Goal: Task Accomplishment & Management: Manage account settings

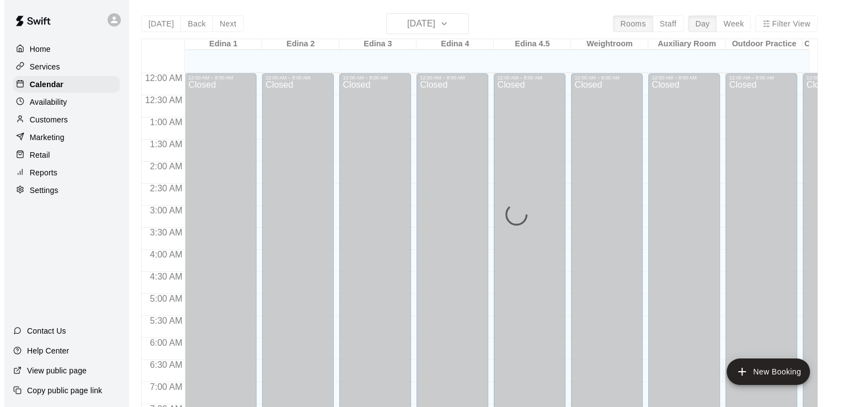
scroll to position [410, 0]
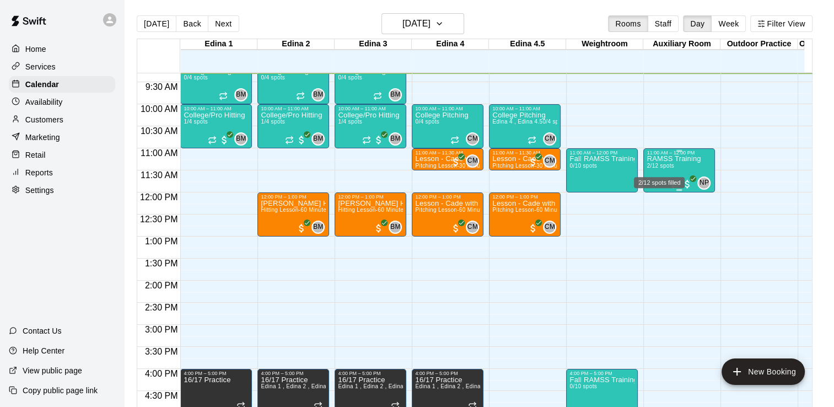
click at [668, 167] on span "2/12 spots" at bounding box center [660, 166] width 27 height 6
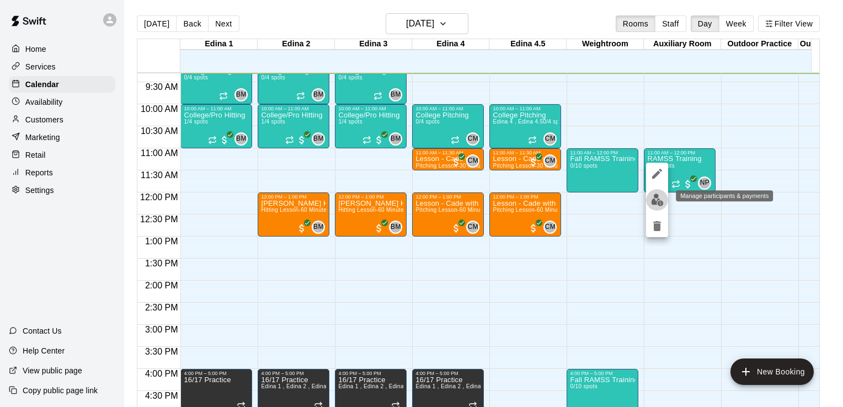
click at [656, 199] on img "edit" at bounding box center [657, 200] width 13 height 13
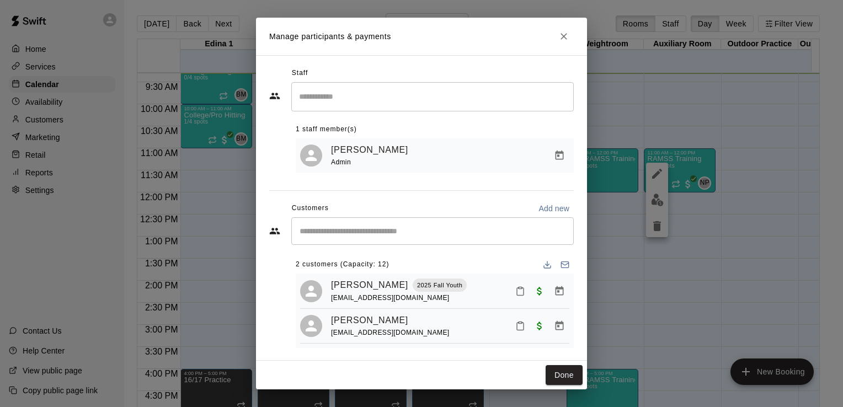
click at [324, 232] on input "Start typing to search customers..." at bounding box center [432, 231] width 272 height 11
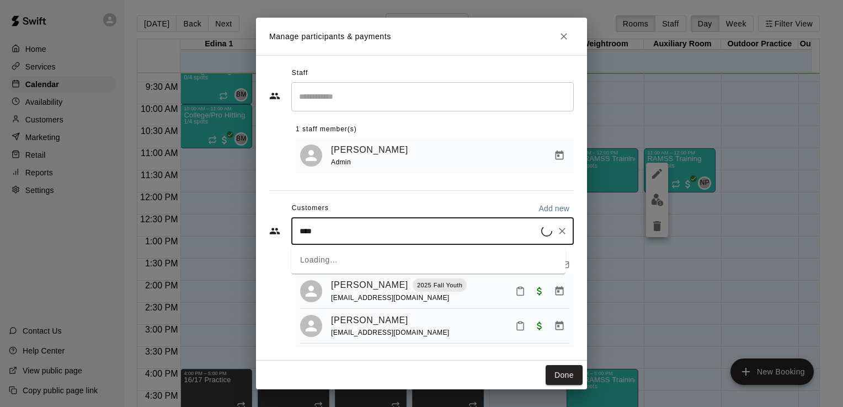
type input "*****"
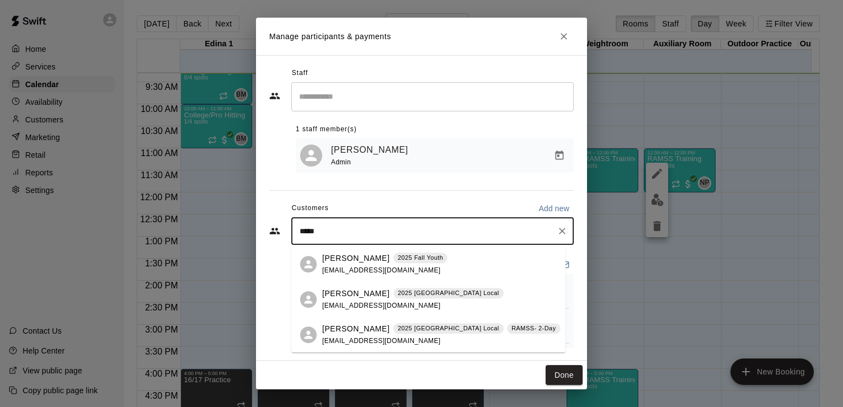
click at [344, 333] on p "[PERSON_NAME]" at bounding box center [355, 329] width 67 height 12
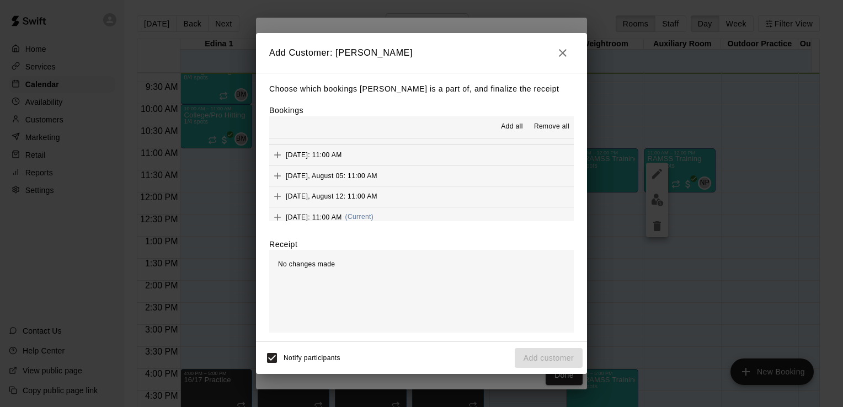
scroll to position [185, 0]
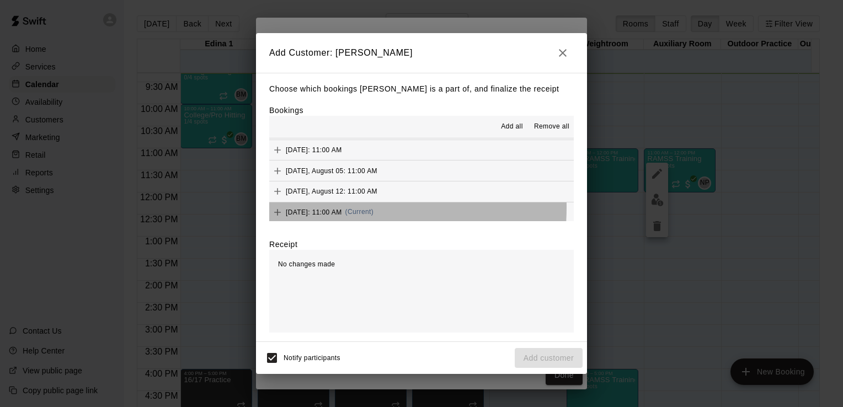
click at [315, 206] on div "[DATE]: 11:00 AM (Current)" at bounding box center [321, 212] width 104 height 17
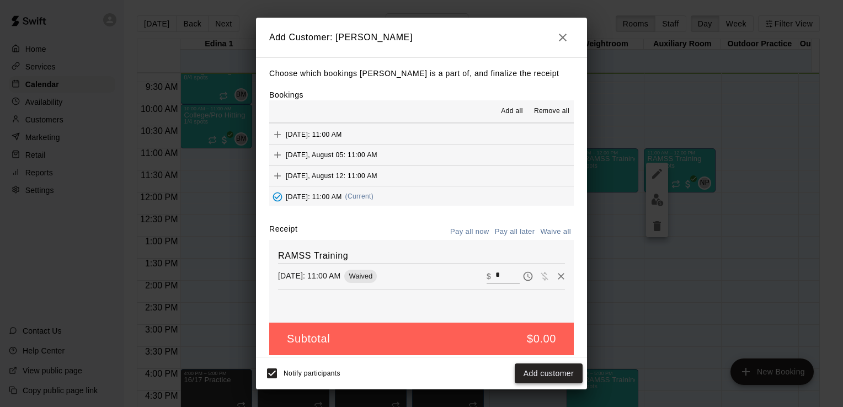
click at [551, 374] on button "Add customer" at bounding box center [549, 373] width 68 height 20
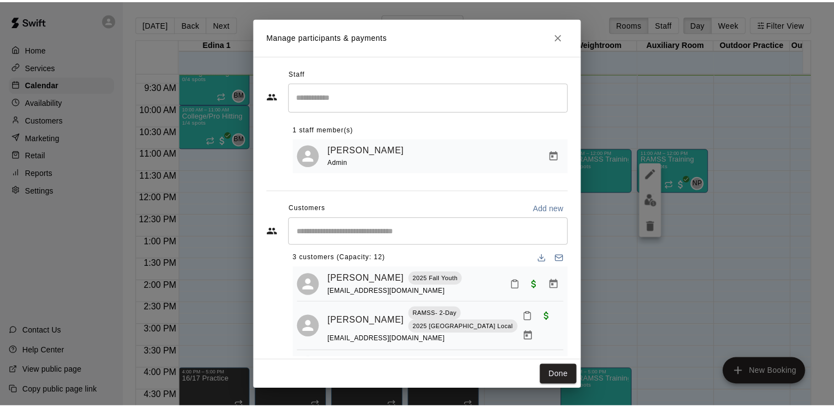
scroll to position [0, 0]
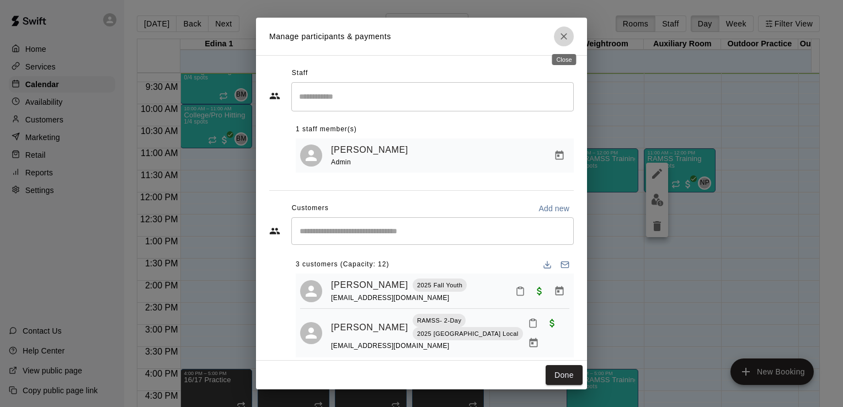
click at [562, 39] on icon "Close" at bounding box center [563, 36] width 11 height 11
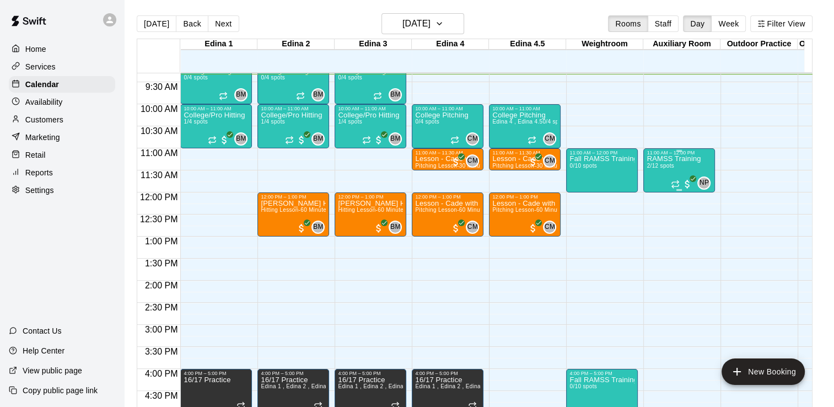
click at [668, 159] on p "RAMSS Training" at bounding box center [674, 159] width 54 height 0
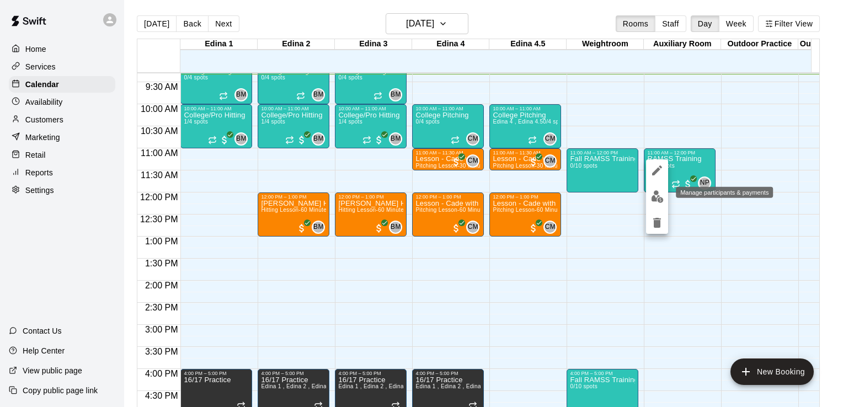
click at [660, 194] on img "edit" at bounding box center [657, 196] width 13 height 13
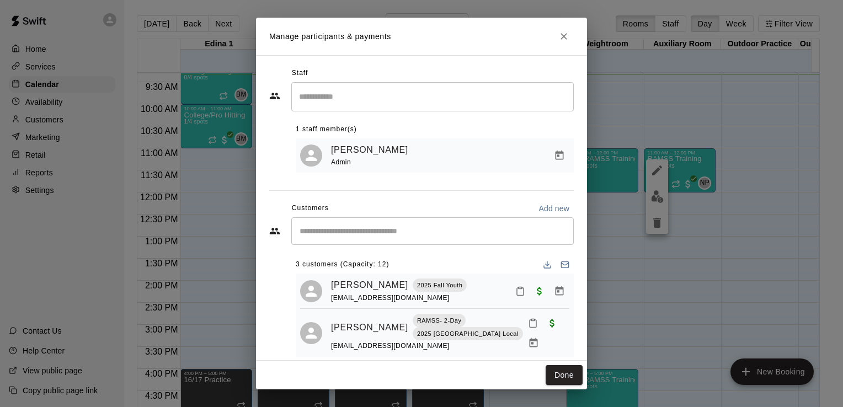
click at [360, 225] on div "​" at bounding box center [432, 231] width 282 height 28
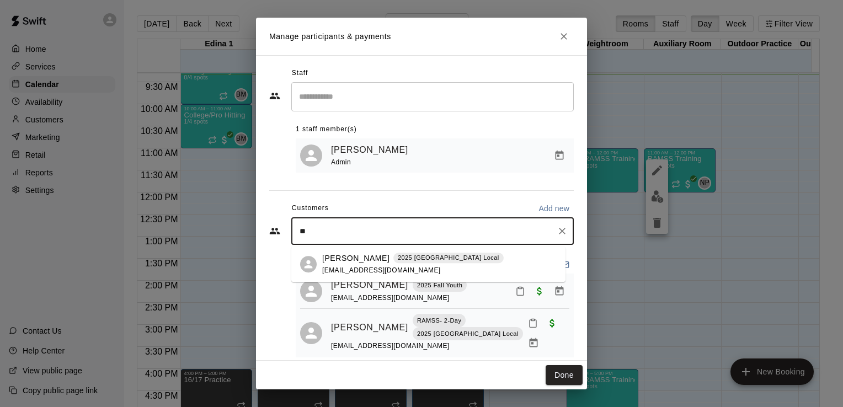
type input "*"
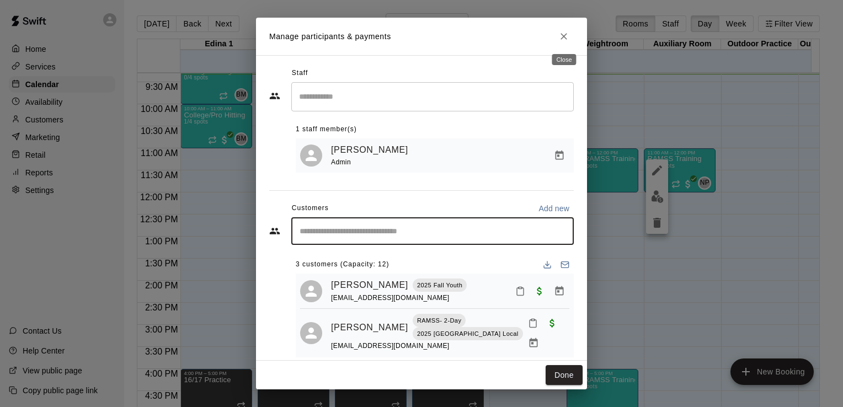
click at [560, 37] on icon "Close" at bounding box center [563, 36] width 11 height 11
